Goal: Find specific page/section: Find specific page/section

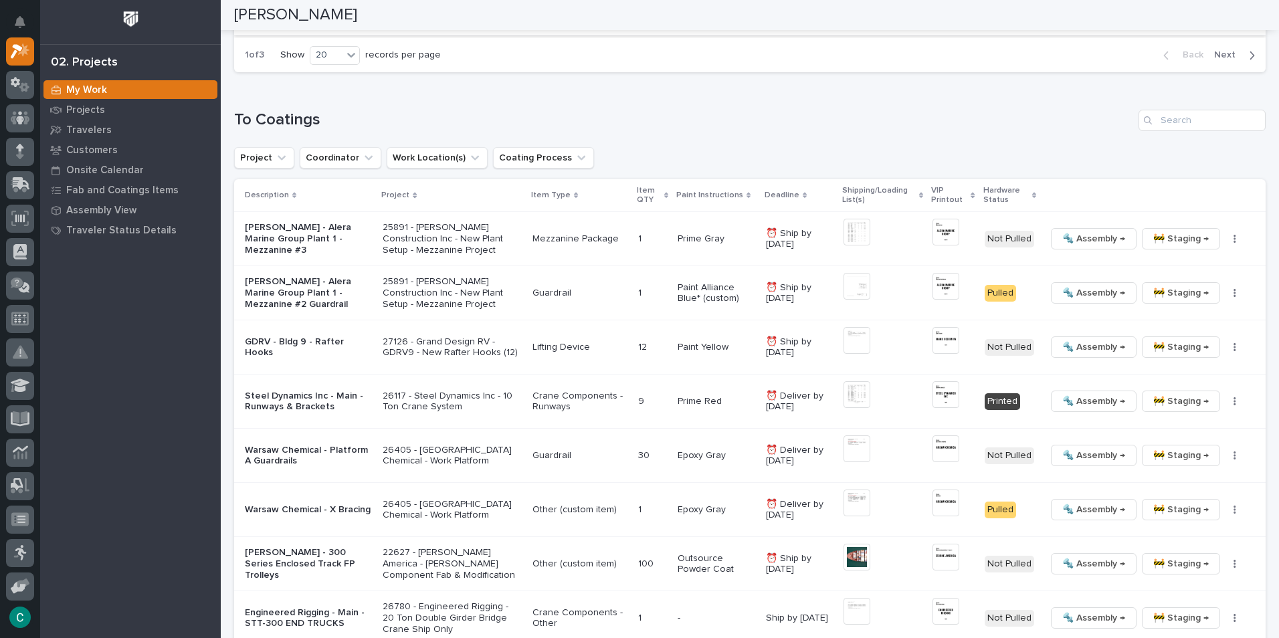
scroll to position [1275, 0]
click at [1166, 296] on span "🚧 Staging →" at bounding box center [1182, 292] width 56 height 16
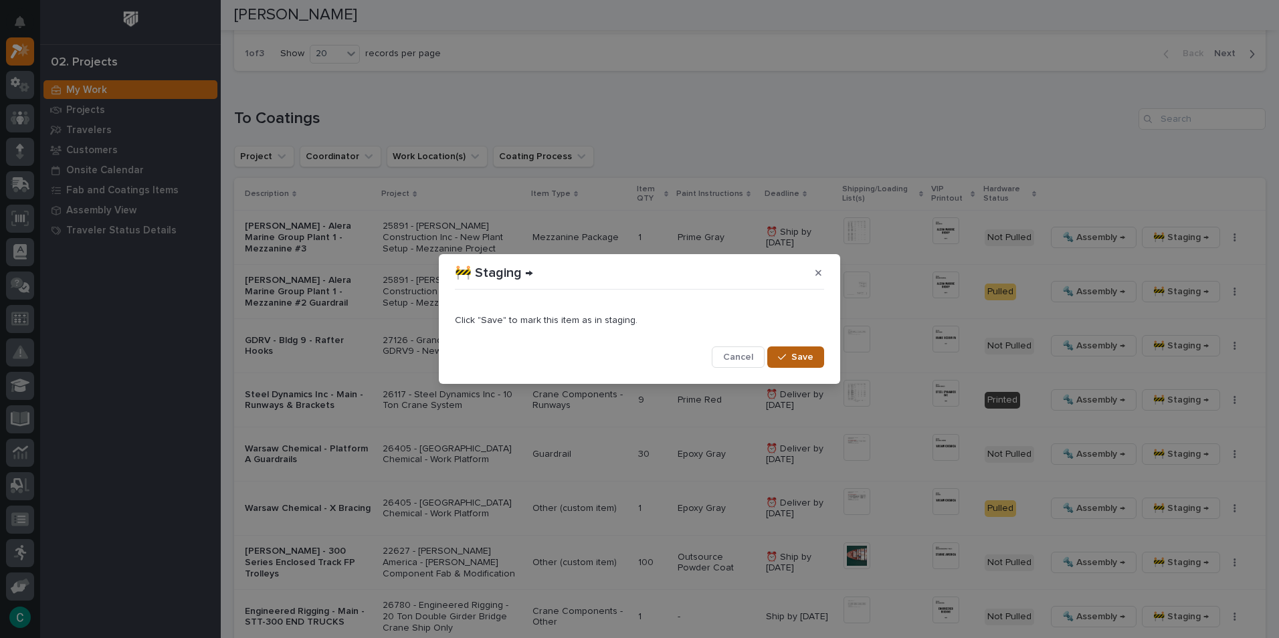
click at [785, 357] on icon "button" at bounding box center [782, 358] width 8 height 6
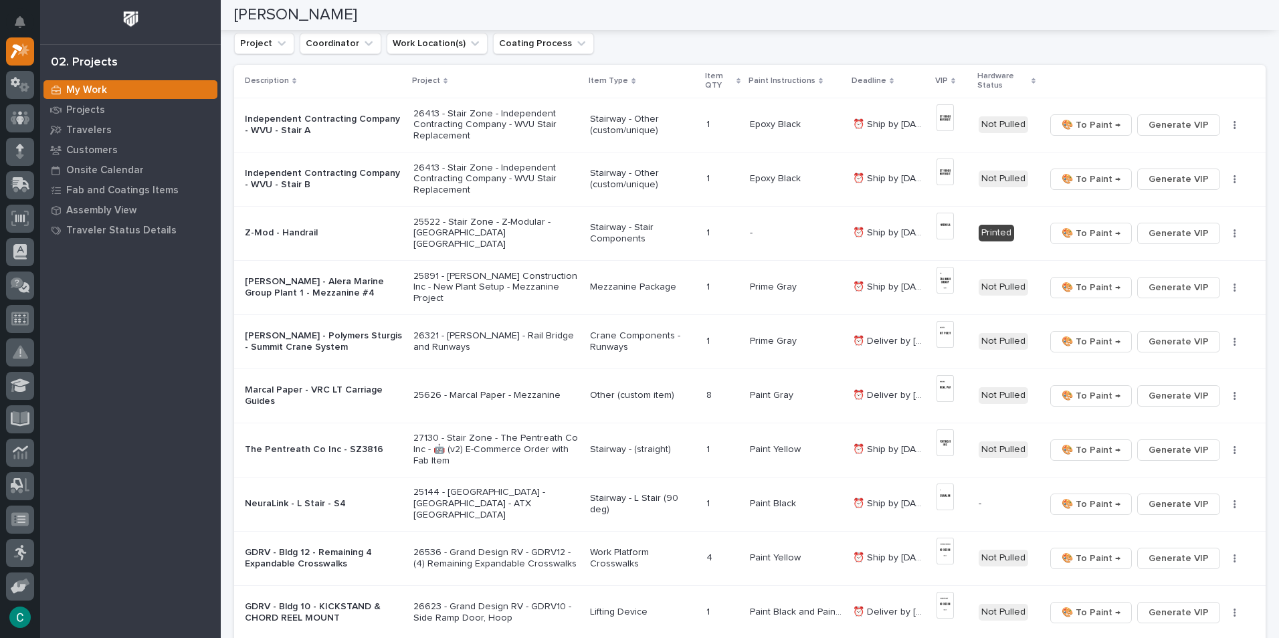
scroll to position [0, 0]
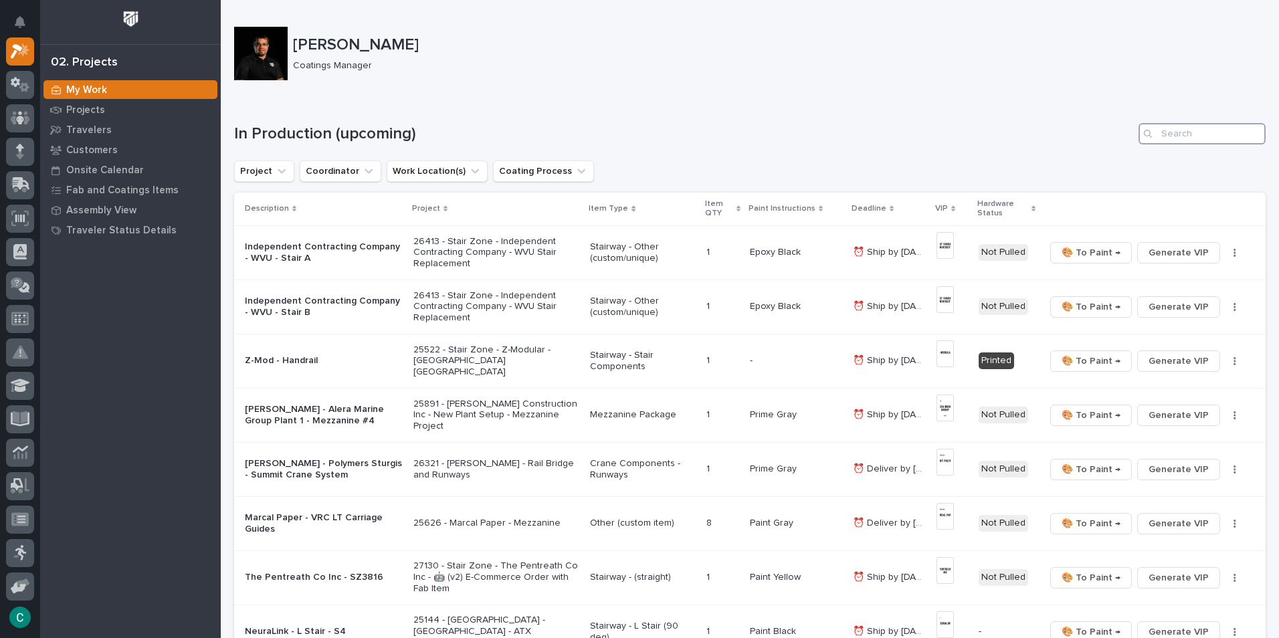
click at [1154, 134] on input "Search" at bounding box center [1202, 133] width 127 height 21
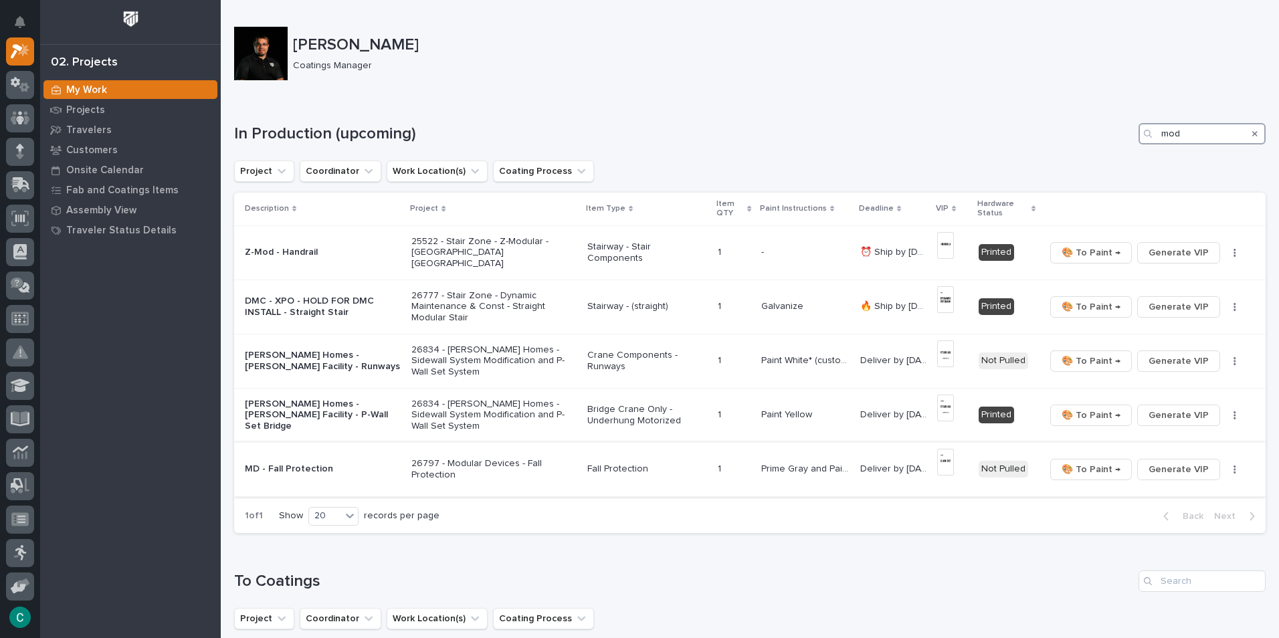
type input "mod"
click at [942, 467] on img at bounding box center [945, 462] width 17 height 27
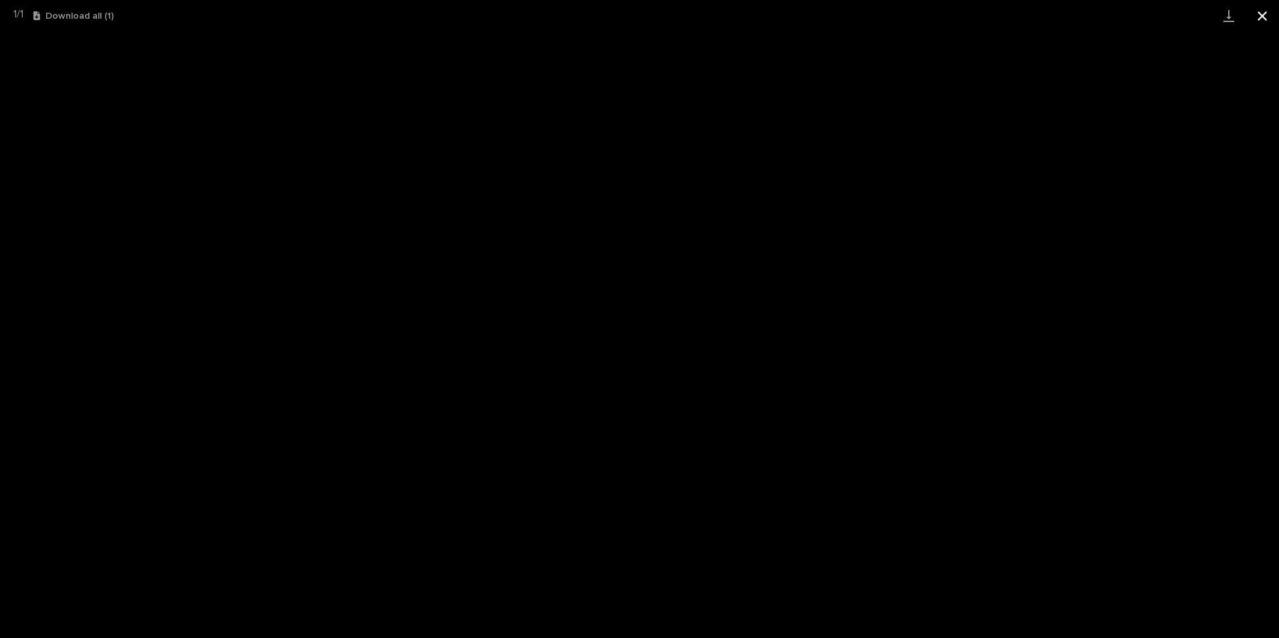
click at [1264, 14] on button "Close gallery" at bounding box center [1262, 15] width 33 height 31
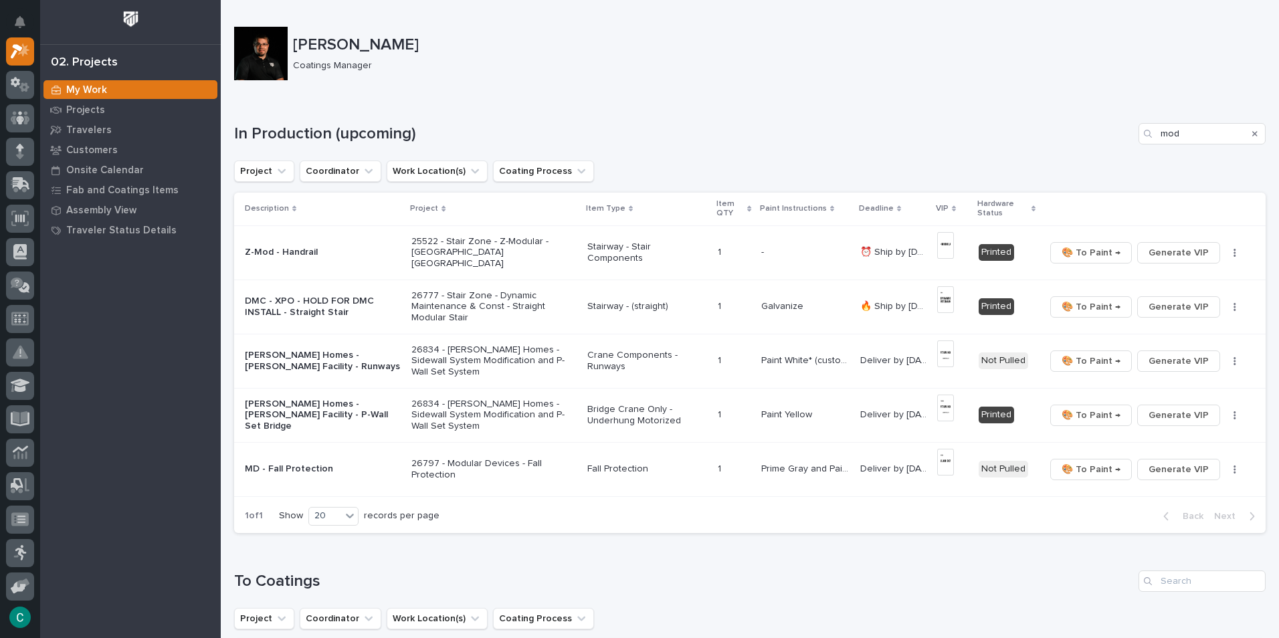
click at [817, 466] on p "Prime Gray and Paint Yellow" at bounding box center [806, 468] width 91 height 14
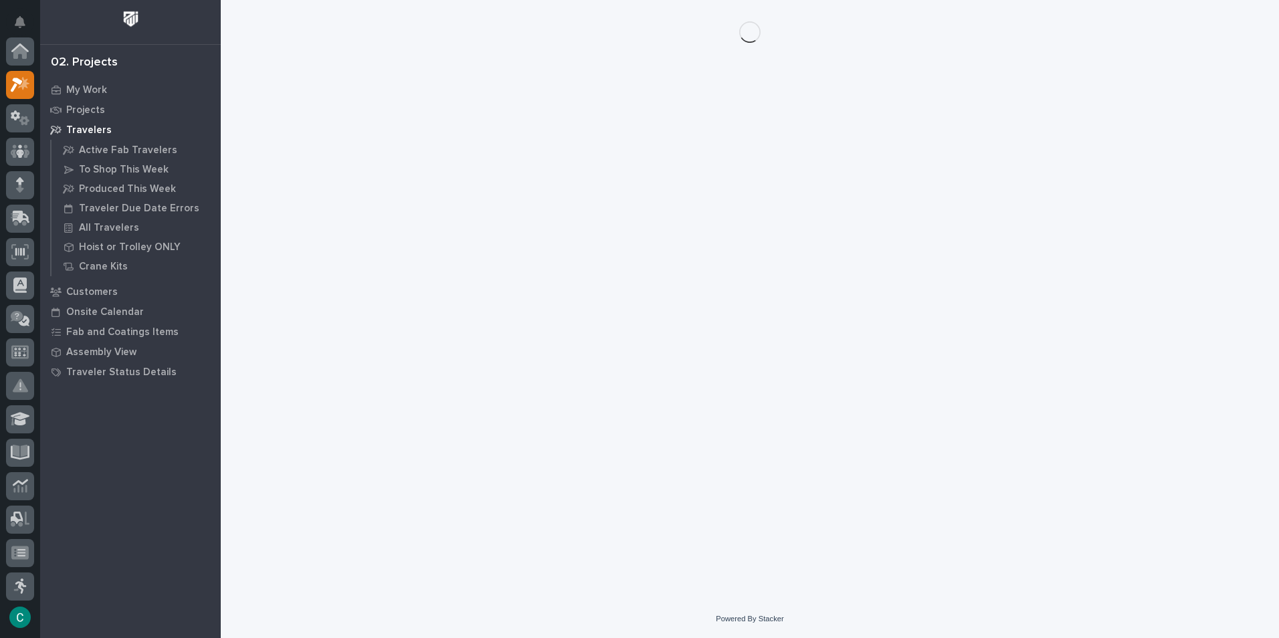
scroll to position [33, 0]
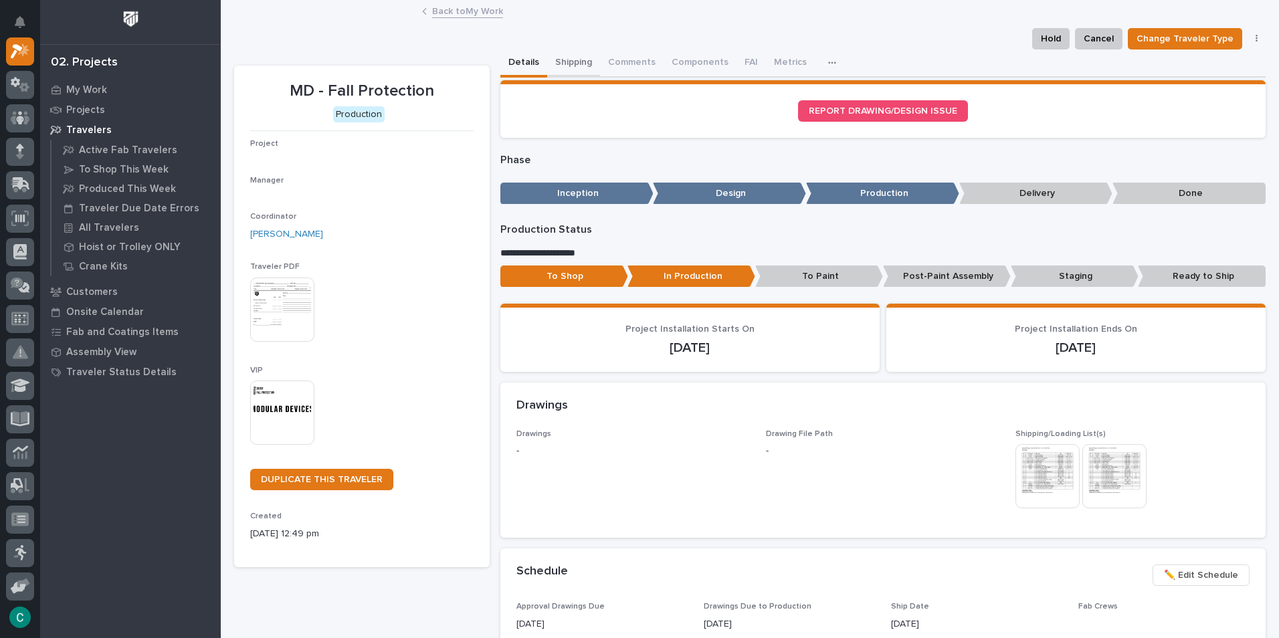
click at [582, 61] on button "Shipping" at bounding box center [573, 64] width 53 height 28
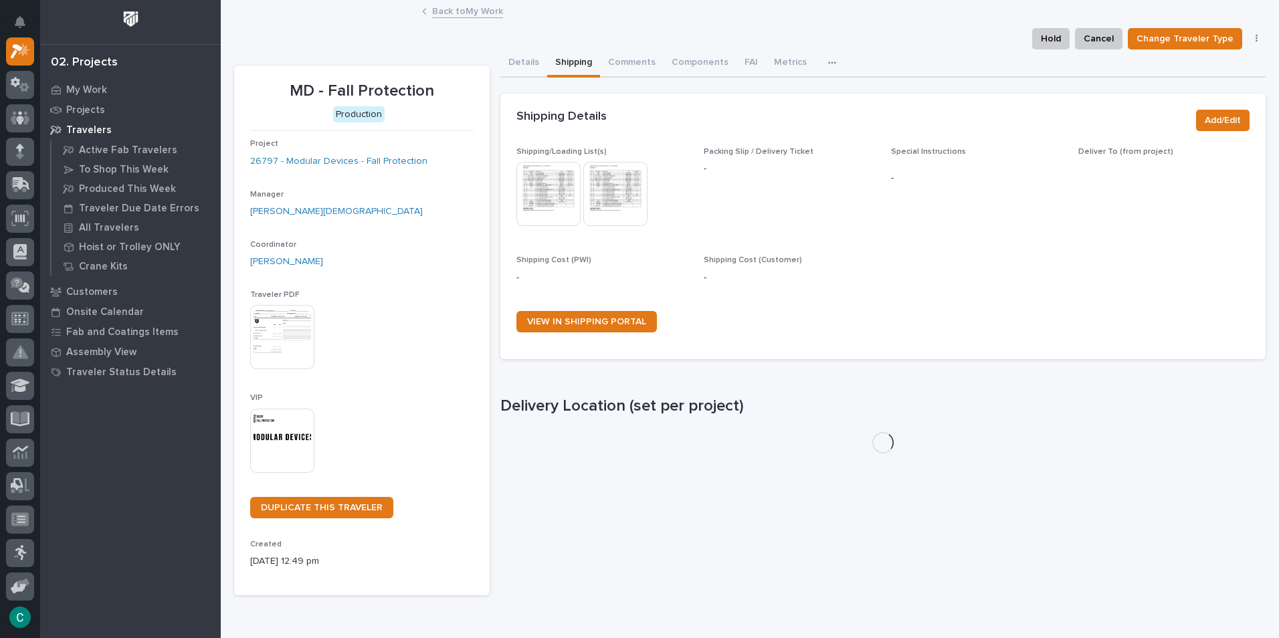
click at [542, 199] on img at bounding box center [549, 194] width 64 height 64
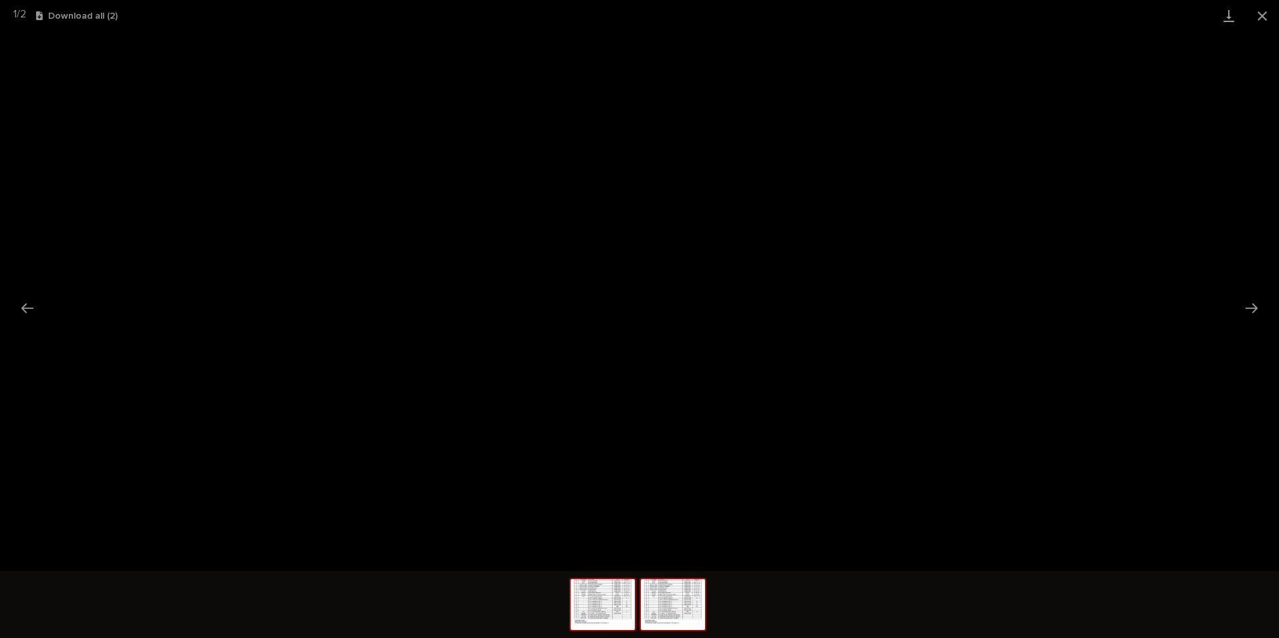
click at [672, 606] on img at bounding box center [673, 604] width 64 height 51
click at [1261, 14] on button "Close gallery" at bounding box center [1262, 15] width 33 height 31
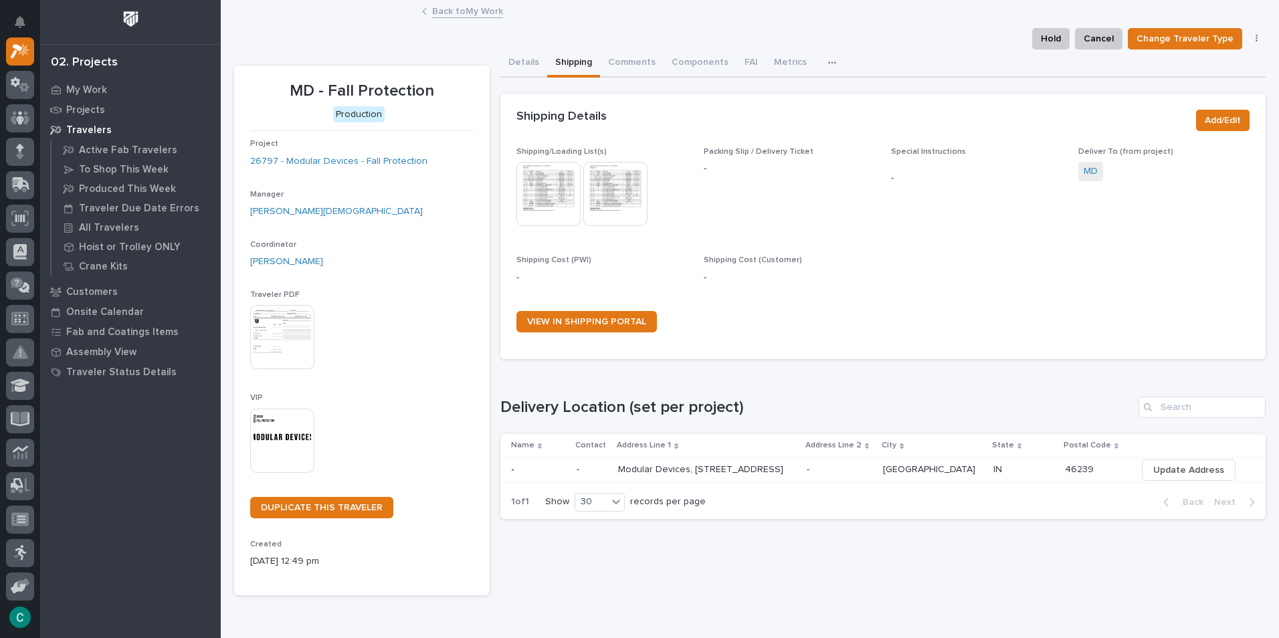
click at [452, 11] on link "Back to My Work" at bounding box center [467, 10] width 71 height 15
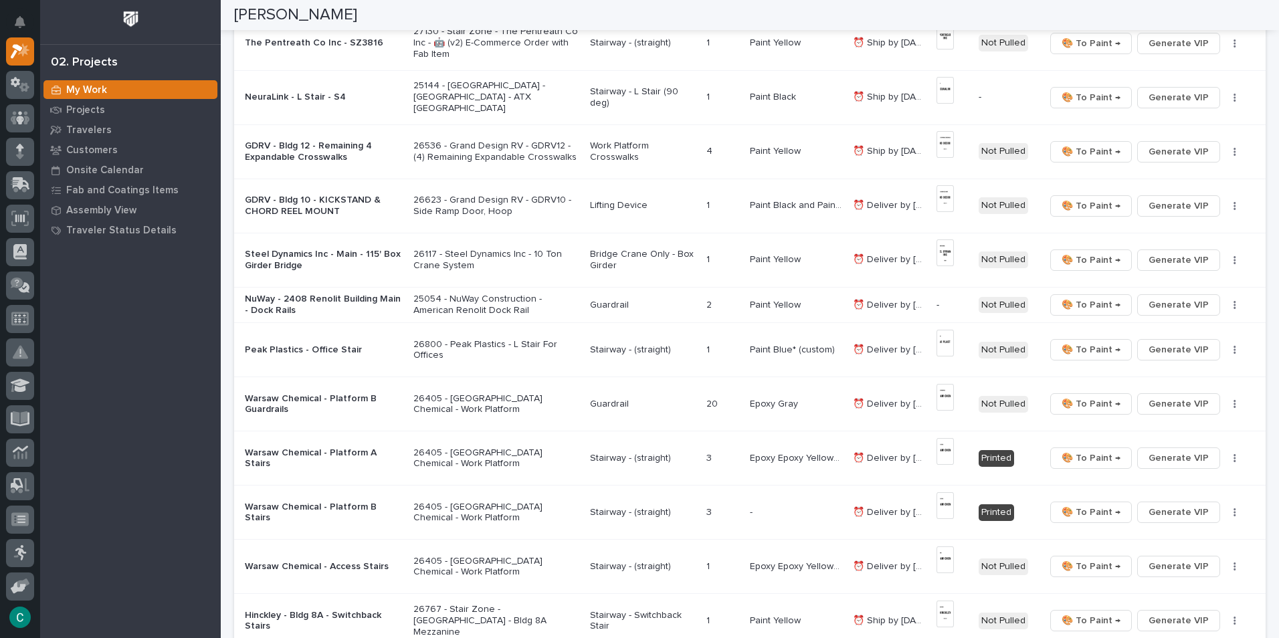
scroll to position [535, 0]
click at [1175, 304] on span "Generate VIP" at bounding box center [1179, 304] width 60 height 16
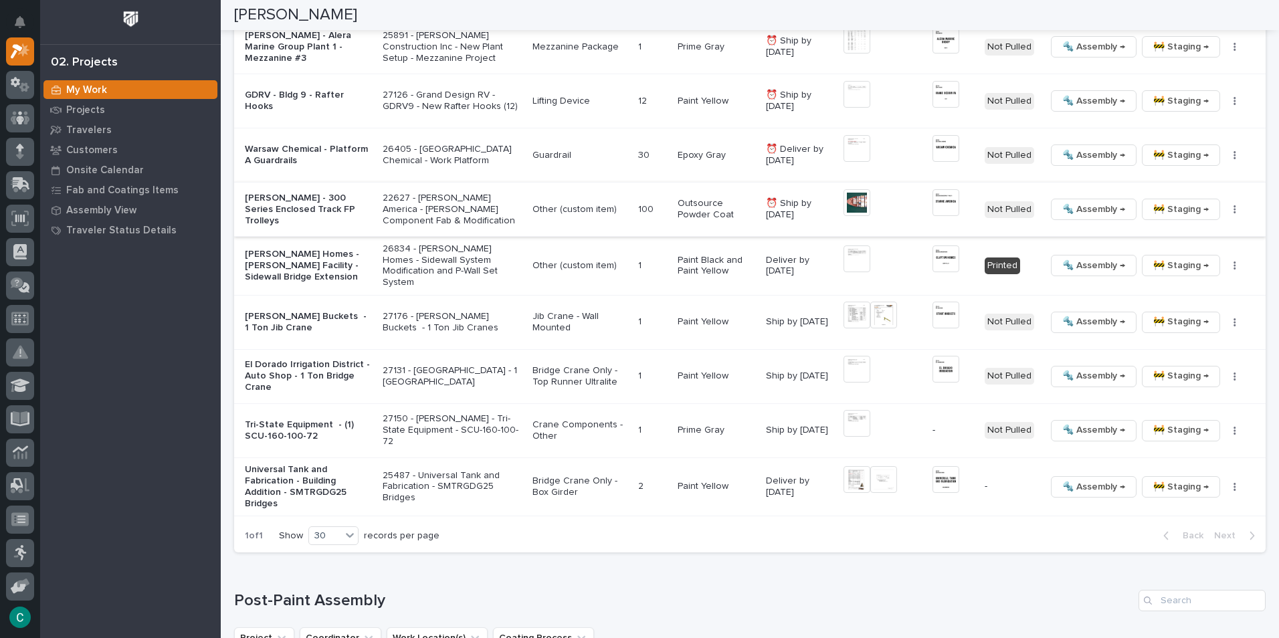
scroll to position [1472, 0]
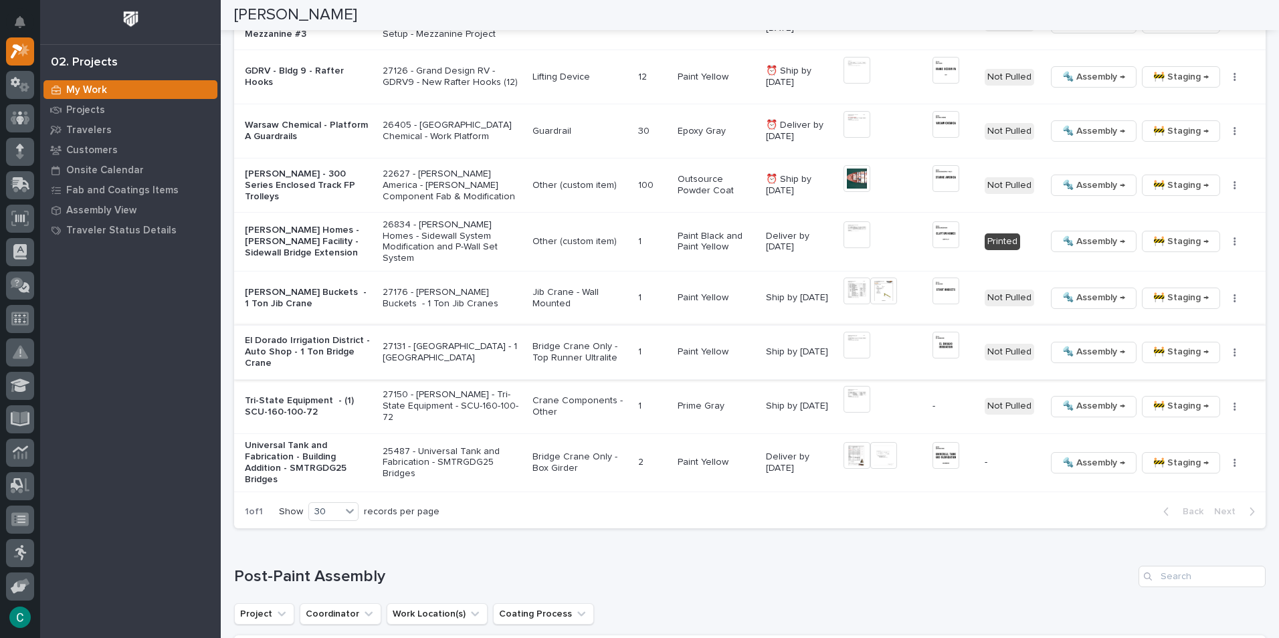
click at [1051, 349] on button "🔩 Assembly →" at bounding box center [1094, 352] width 86 height 21
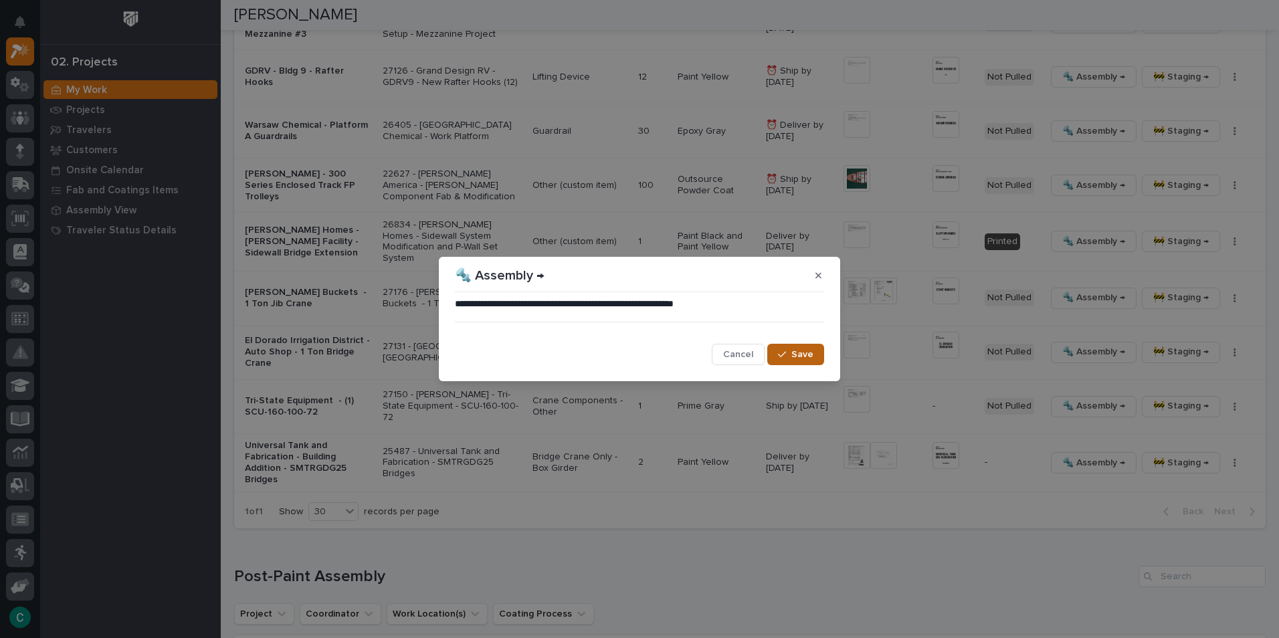
click at [800, 360] on span "Save" at bounding box center [803, 355] width 22 height 12
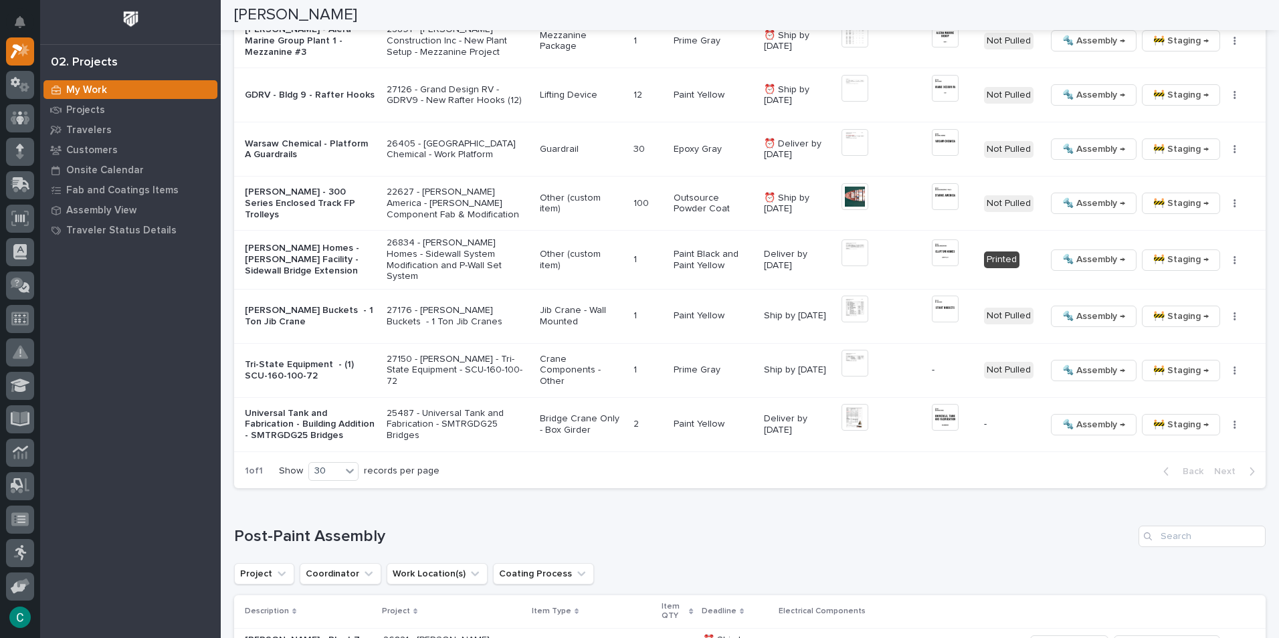
scroll to position [1338, 0]
